Goal: Navigation & Orientation: Go to known website

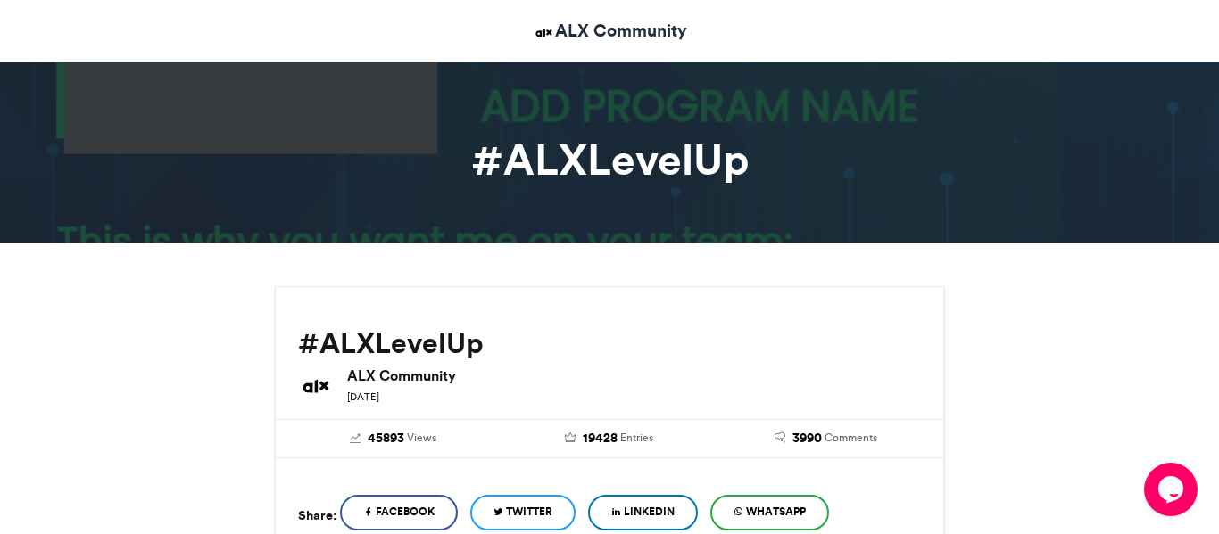
click at [638, 169] on h1 "#ALXLevelUp" at bounding box center [609, 159] width 990 height 43
click at [618, 25] on link "ALX Community" at bounding box center [610, 31] width 154 height 26
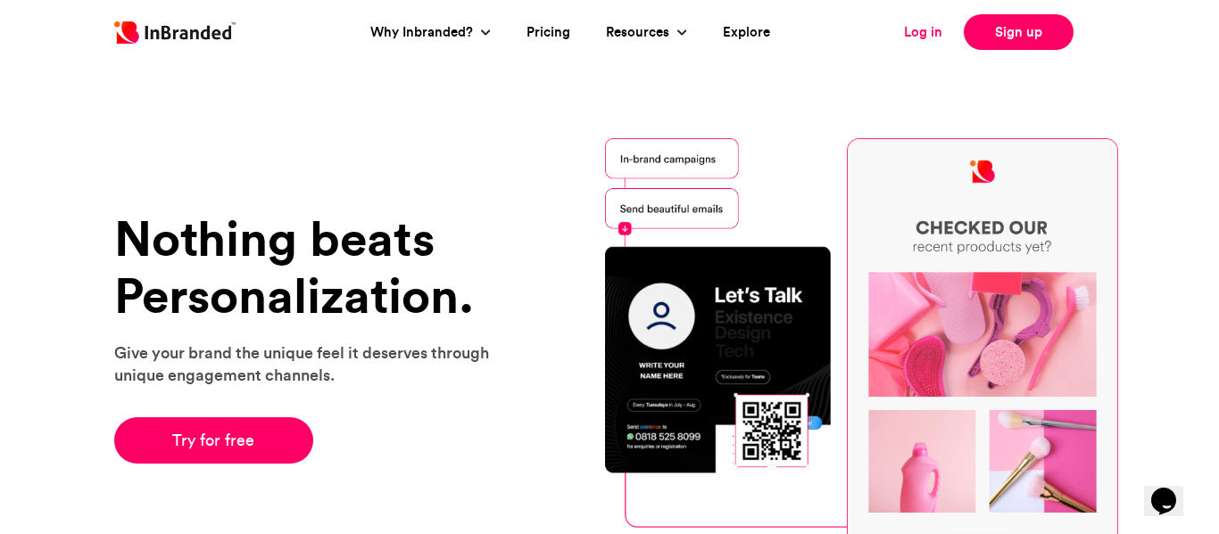
click at [920, 34] on link "Log in" at bounding box center [923, 32] width 38 height 21
